Goal: Task Accomplishment & Management: Manage account settings

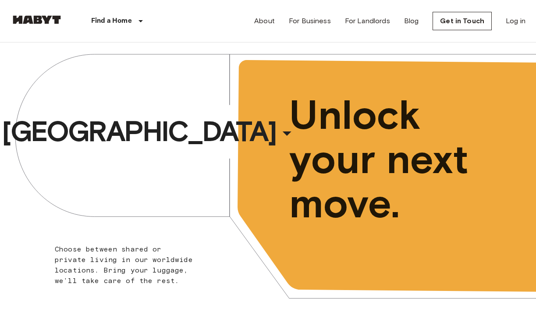
click at [518, 18] on link "Log in" at bounding box center [516, 21] width 20 height 11
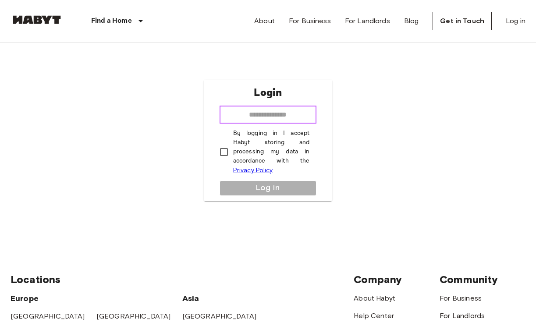
click at [275, 117] on input "email" at bounding box center [268, 115] width 97 height 18
type input "**********"
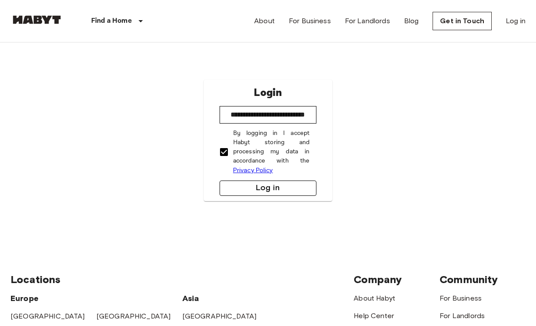
click at [254, 182] on button "Log in" at bounding box center [268, 188] width 97 height 15
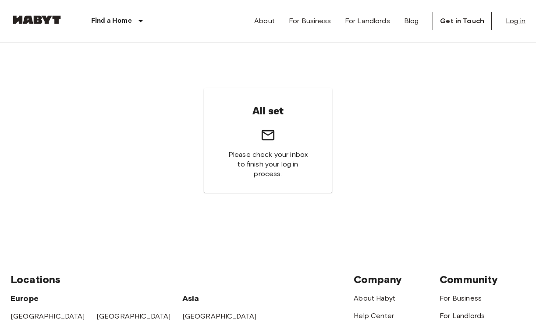
click at [516, 25] on link "Log in" at bounding box center [516, 21] width 20 height 11
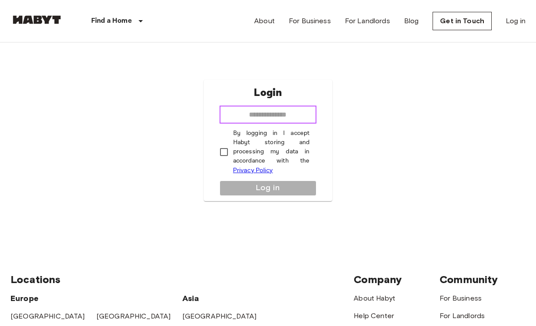
click at [277, 121] on input "email" at bounding box center [268, 115] width 97 height 18
type input "**********"
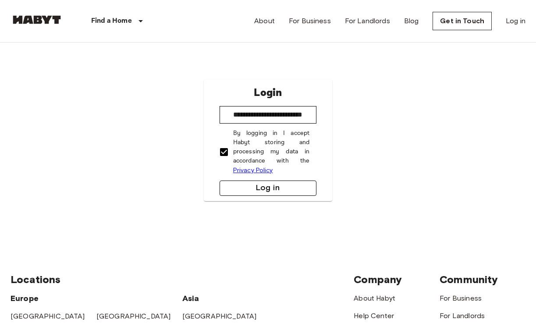
click at [257, 185] on button "Log in" at bounding box center [268, 188] width 97 height 15
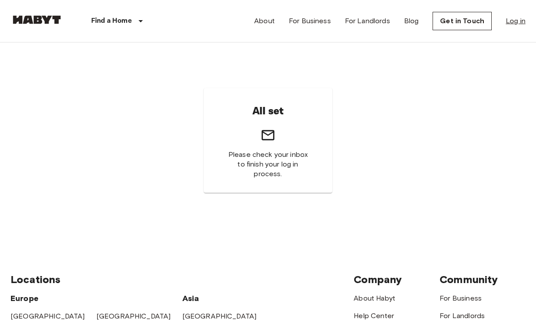
click at [516, 21] on link "Log in" at bounding box center [516, 21] width 20 height 11
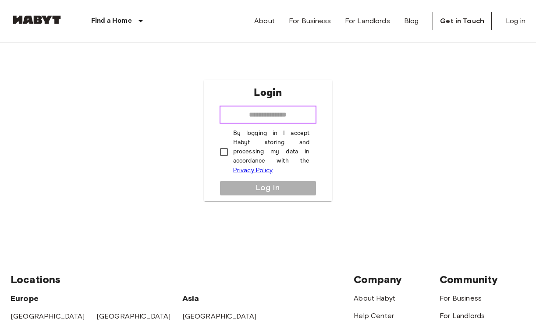
click at [265, 117] on input "email" at bounding box center [268, 115] width 97 height 18
type input "**********"
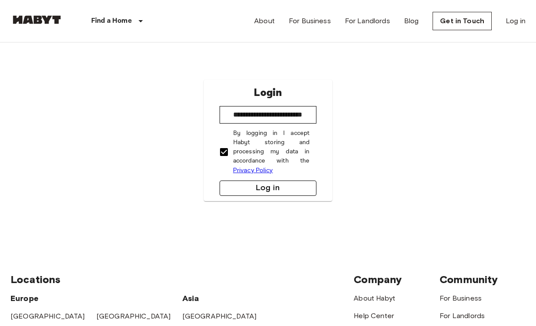
click at [266, 192] on button "Log in" at bounding box center [268, 188] width 97 height 15
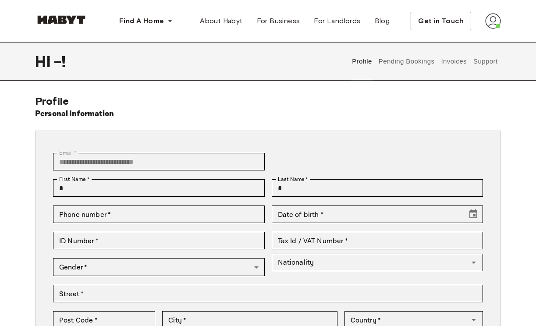
click at [497, 23] on img at bounding box center [493, 21] width 16 height 16
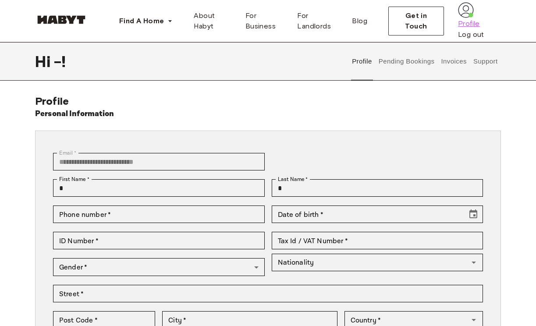
click at [470, 29] on span "Profile" at bounding box center [469, 23] width 22 height 11
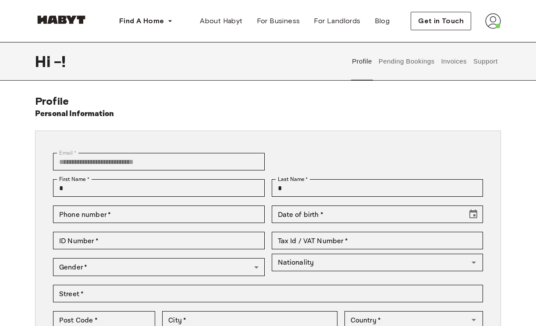
click at [404, 63] on button "Pending Bookings" at bounding box center [406, 61] width 58 height 39
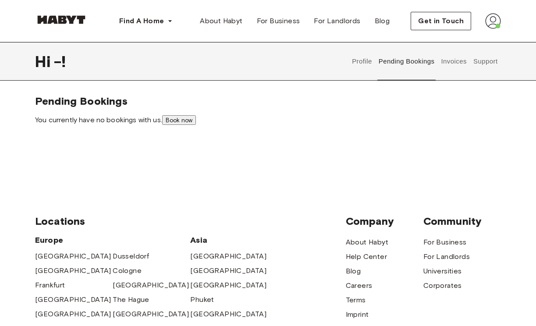
click at [365, 67] on button "Profile" at bounding box center [362, 61] width 22 height 39
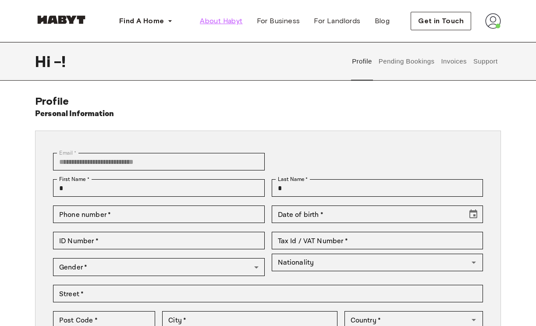
click at [217, 21] on span "About Habyt" at bounding box center [221, 21] width 43 height 11
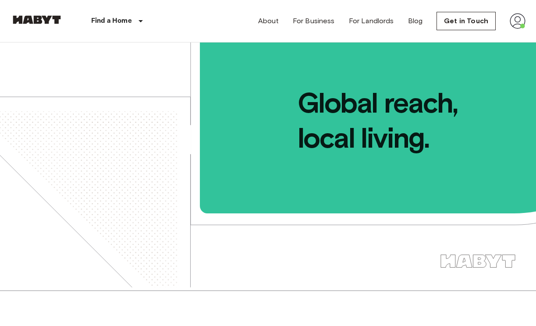
click at [511, 17] on img at bounding box center [518, 21] width 16 height 16
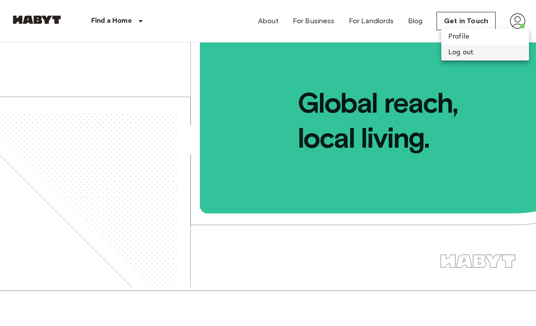
click at [469, 53] on li "Log out" at bounding box center [485, 53] width 88 height 16
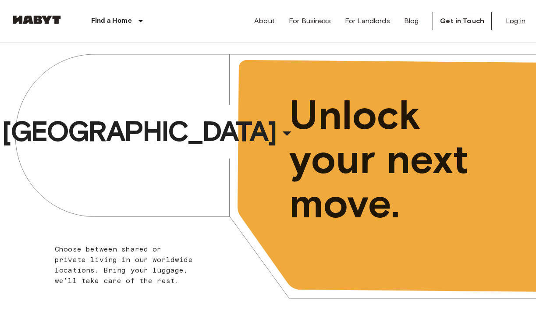
click at [518, 19] on link "Log in" at bounding box center [516, 21] width 20 height 11
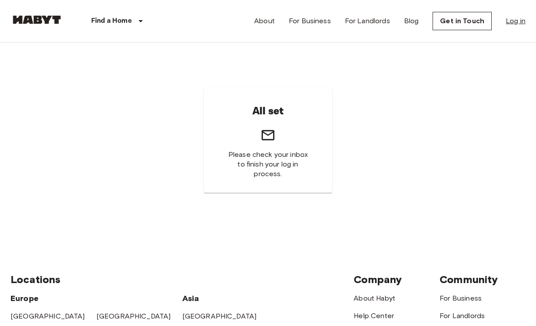
click at [516, 19] on link "Log in" at bounding box center [516, 21] width 20 height 11
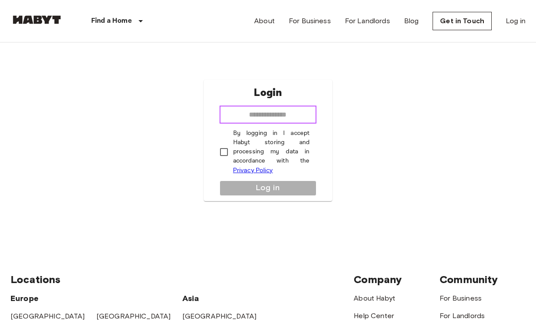
click at [270, 111] on input "email" at bounding box center [268, 115] width 97 height 18
type input "**********"
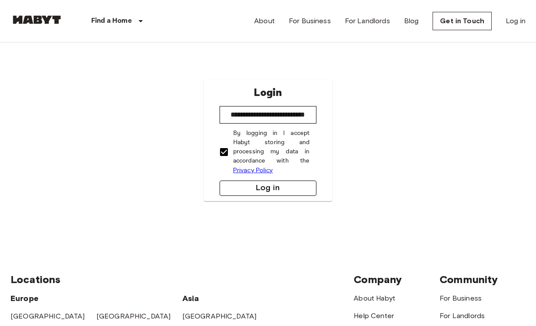
click at [262, 190] on button "Log in" at bounding box center [268, 188] width 97 height 15
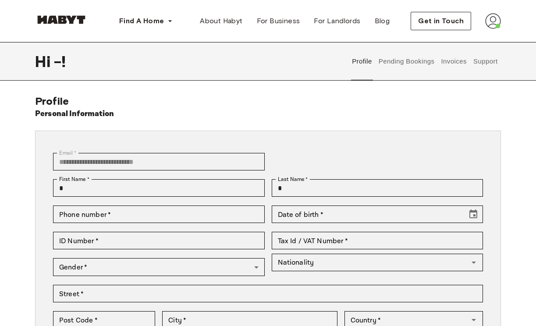
click at [493, 20] on img at bounding box center [493, 21] width 16 height 16
click at [473, 46] on span "Profile" at bounding box center [466, 41] width 22 height 11
click at [459, 56] on button "Invoices" at bounding box center [454, 61] width 28 height 39
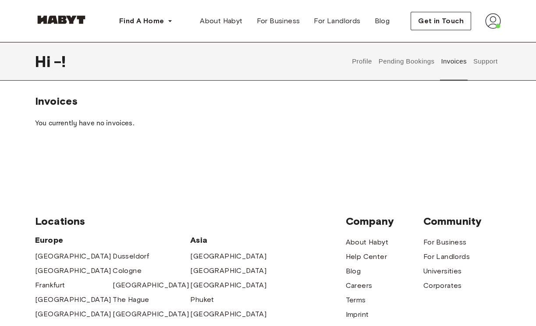
click at [493, 39] on div "Find A Home Europe Amsterdam Berlin Frankfurt Hamburg Lisbon Madrid Milan Moden…" at bounding box center [268, 21] width 466 height 42
click at [493, 9] on div "Find A Home Europe Amsterdam Berlin Frankfurt Hamburg Lisbon Madrid Milan Moden…" at bounding box center [268, 21] width 466 height 42
click at [493, 21] on img at bounding box center [493, 21] width 16 height 16
click at [473, 58] on span "Log out" at bounding box center [468, 58] width 26 height 11
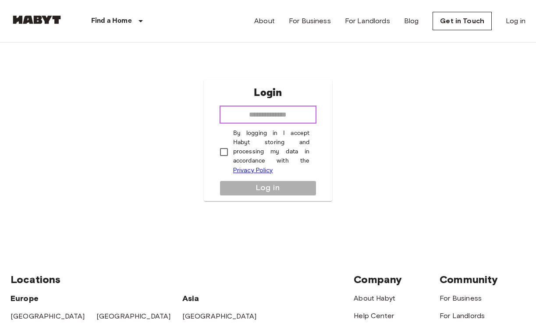
click at [258, 122] on input "email" at bounding box center [268, 115] width 97 height 18
type input "**********"
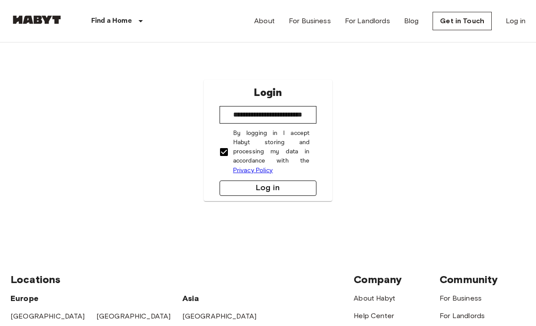
click at [242, 189] on button "Log in" at bounding box center [268, 188] width 97 height 15
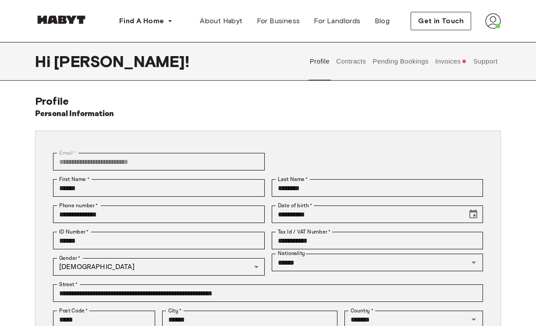
click at [451, 64] on button "Invoices" at bounding box center [451, 61] width 34 height 39
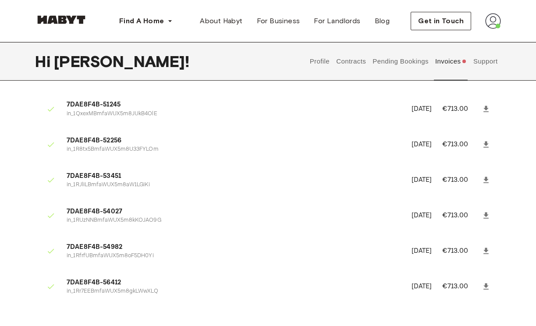
scroll to position [1602, 0]
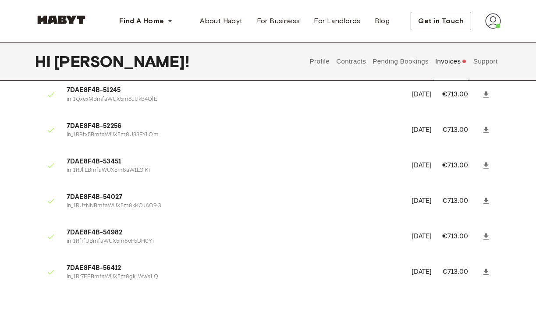
click at [415, 65] on button "Pending Bookings" at bounding box center [401, 61] width 58 height 39
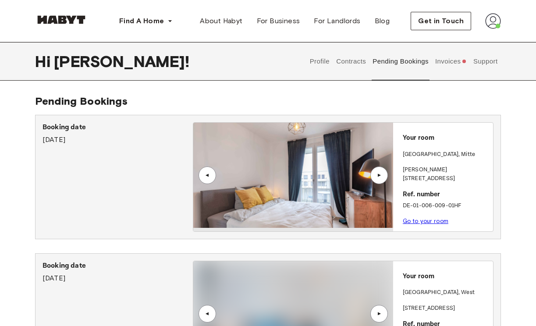
click at [322, 62] on button "Profile" at bounding box center [320, 61] width 22 height 39
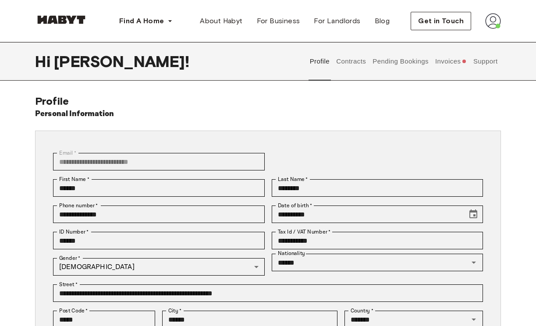
click at [348, 60] on button "Contracts" at bounding box center [351, 61] width 32 height 39
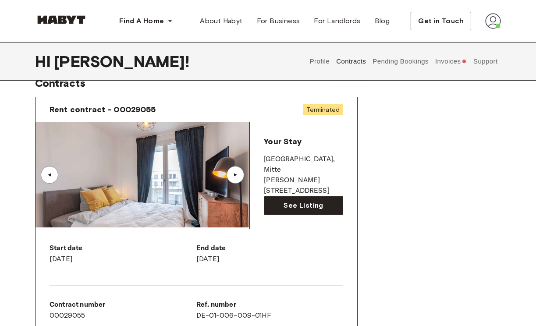
scroll to position [10, 0]
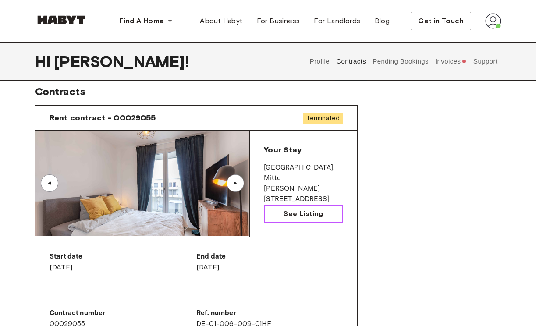
click at [299, 209] on span "See Listing" at bounding box center [303, 214] width 39 height 11
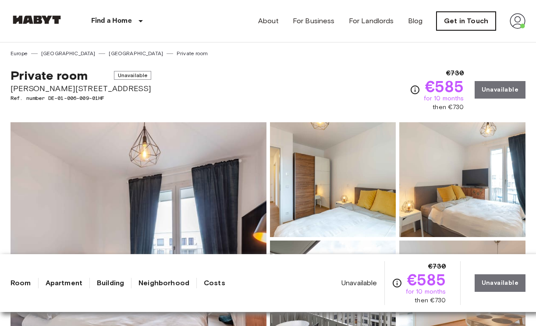
click at [466, 21] on link "Get in Touch" at bounding box center [466, 21] width 59 height 18
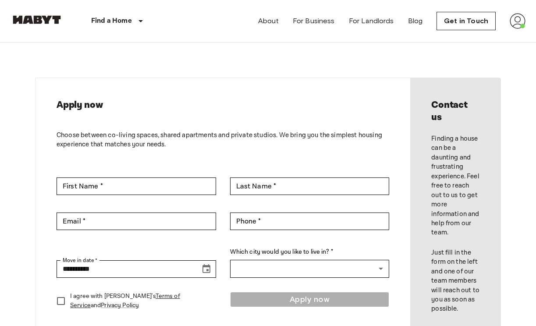
click at [523, 21] on img at bounding box center [518, 21] width 16 height 16
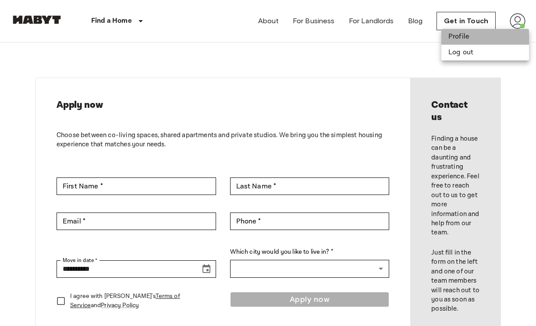
click at [488, 40] on li "Profile" at bounding box center [485, 37] width 88 height 16
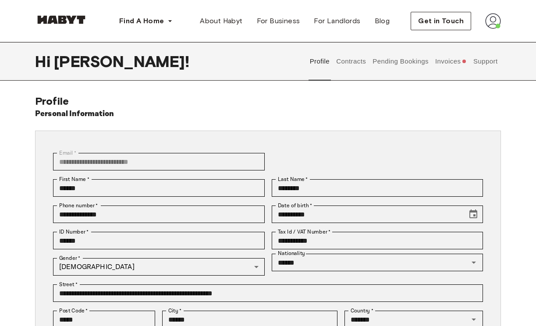
click at [490, 63] on button "Support" at bounding box center [485, 61] width 27 height 39
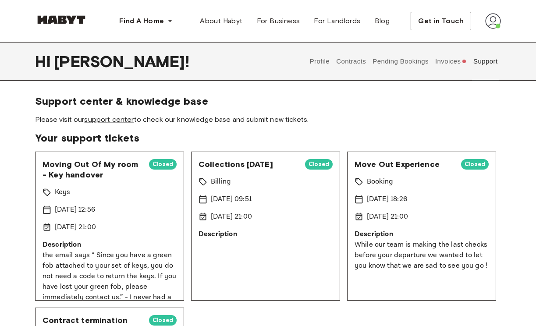
click at [120, 124] on span "Please visit our support center to check our knowledge base and submit new tick…" at bounding box center [268, 120] width 466 height 10
click at [118, 118] on link "support center" at bounding box center [109, 119] width 50 height 8
